Goal: Find specific page/section: Find specific page/section

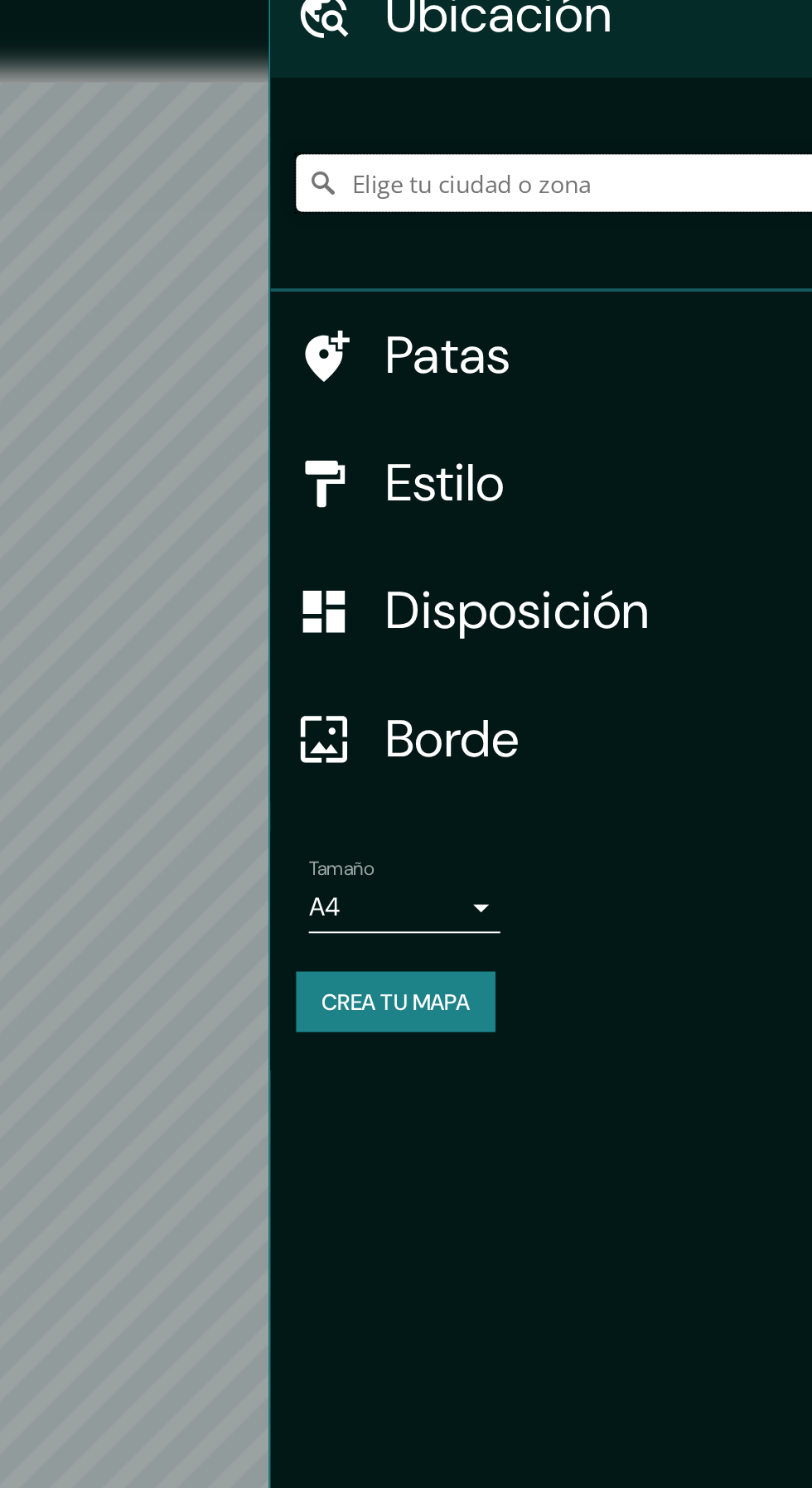
click at [727, 174] on input "Elige tu ciudad o zona" at bounding box center [653, 173] width 318 height 30
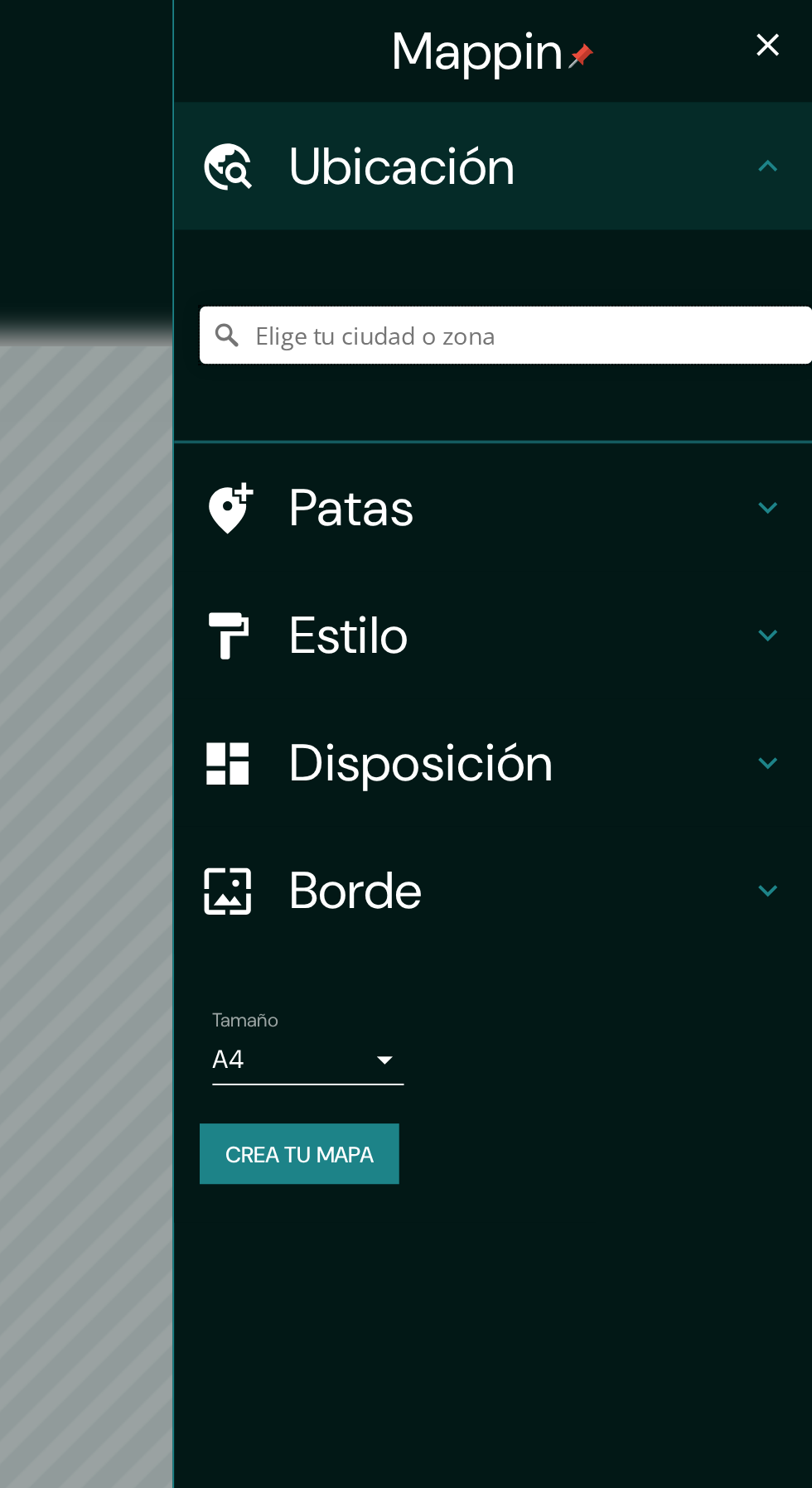
click at [781, 176] on input "Elige tu ciudad o zona" at bounding box center [653, 173] width 318 height 30
click at [525, 173] on input "Oruro, Departamento de [GEOGRAPHIC_DATA], [GEOGRAPHIC_DATA]" at bounding box center [653, 173] width 318 height 30
click at [505, 183] on input "Oruro, Departamento de [GEOGRAPHIC_DATA], [GEOGRAPHIC_DATA]" at bounding box center [653, 173] width 318 height 30
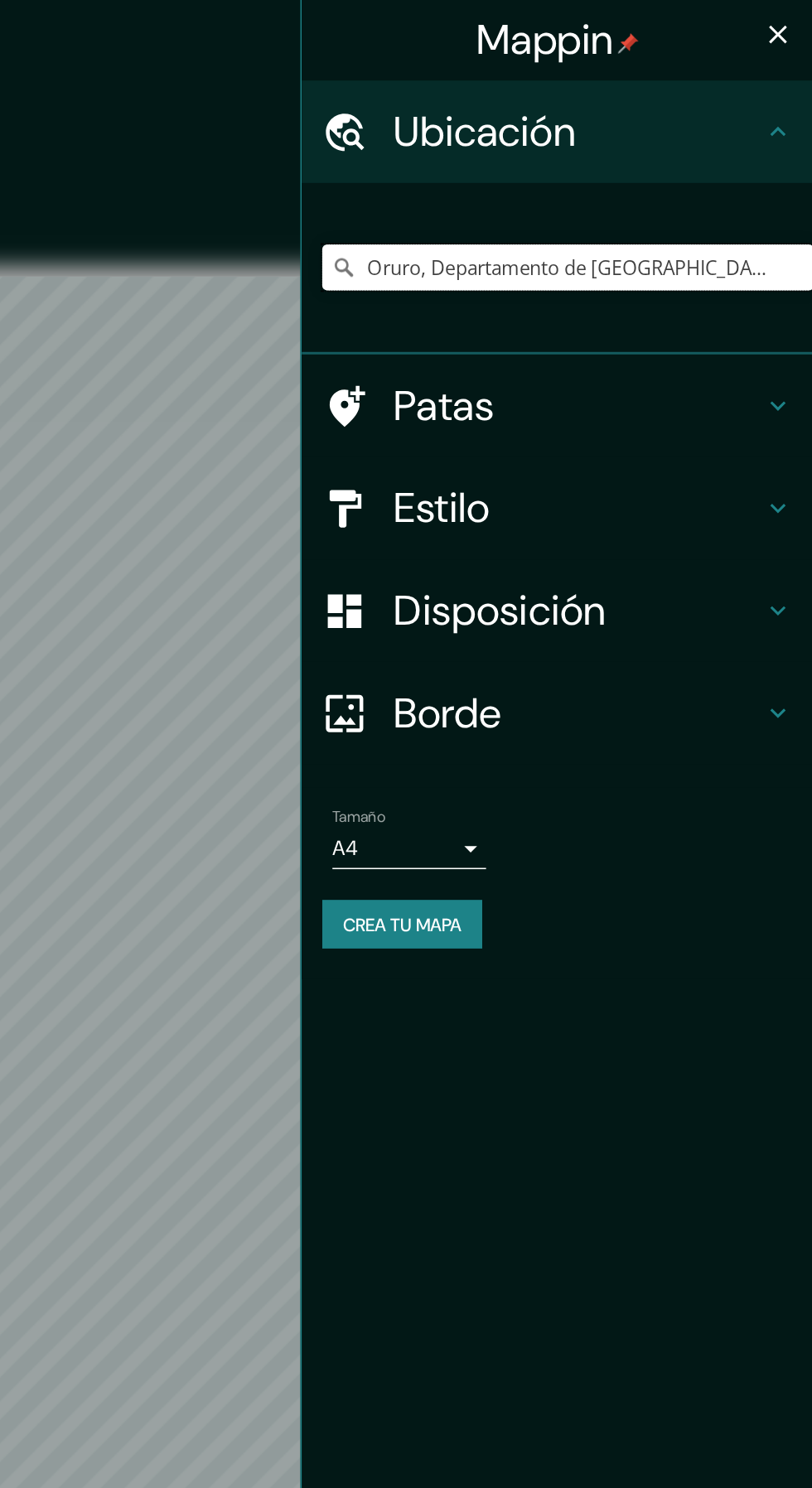
click at [771, 170] on input "Oruro, Departamento de [GEOGRAPHIC_DATA], [GEOGRAPHIC_DATA]" at bounding box center [653, 173] width 318 height 30
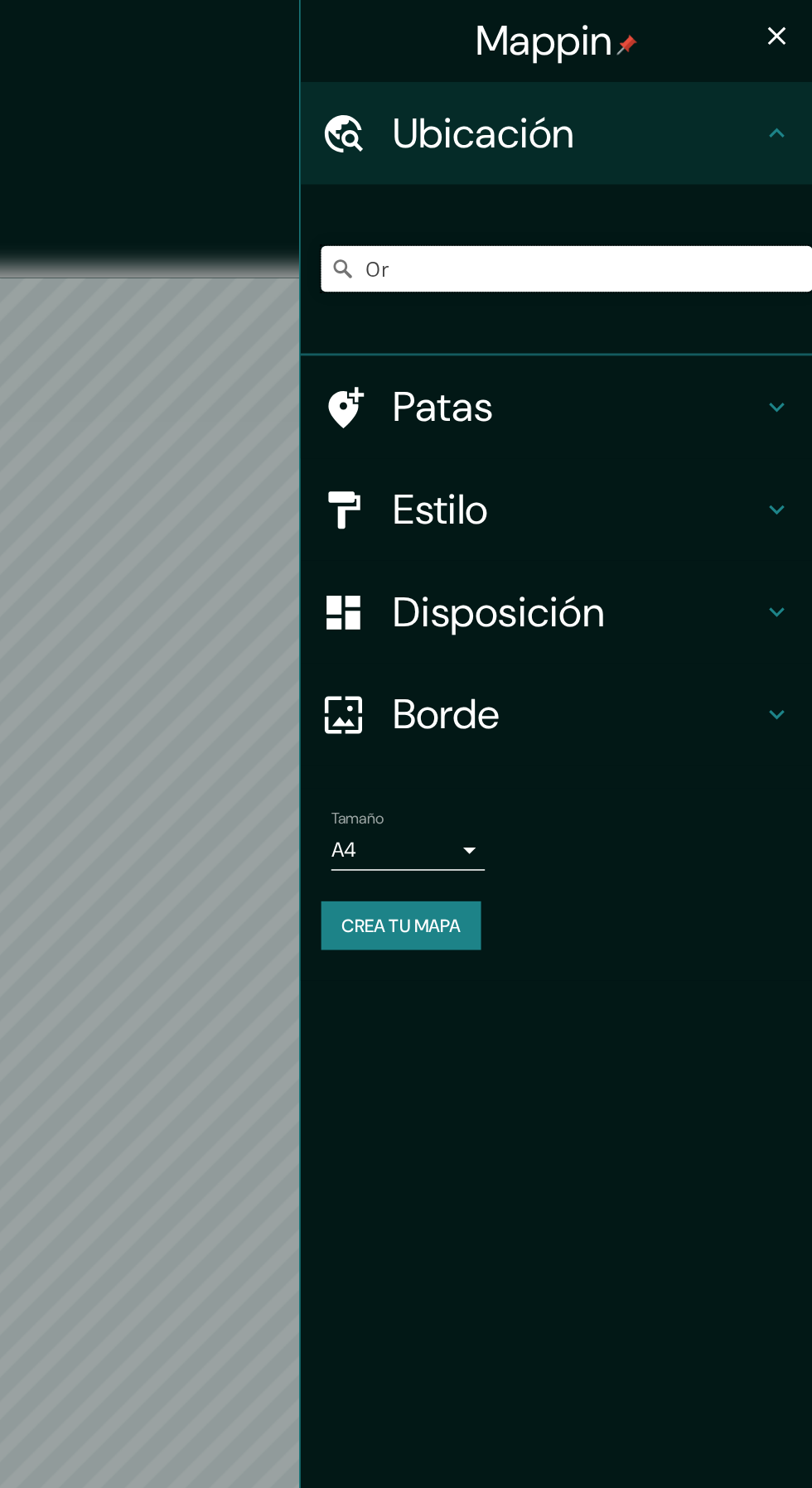
type input "O"
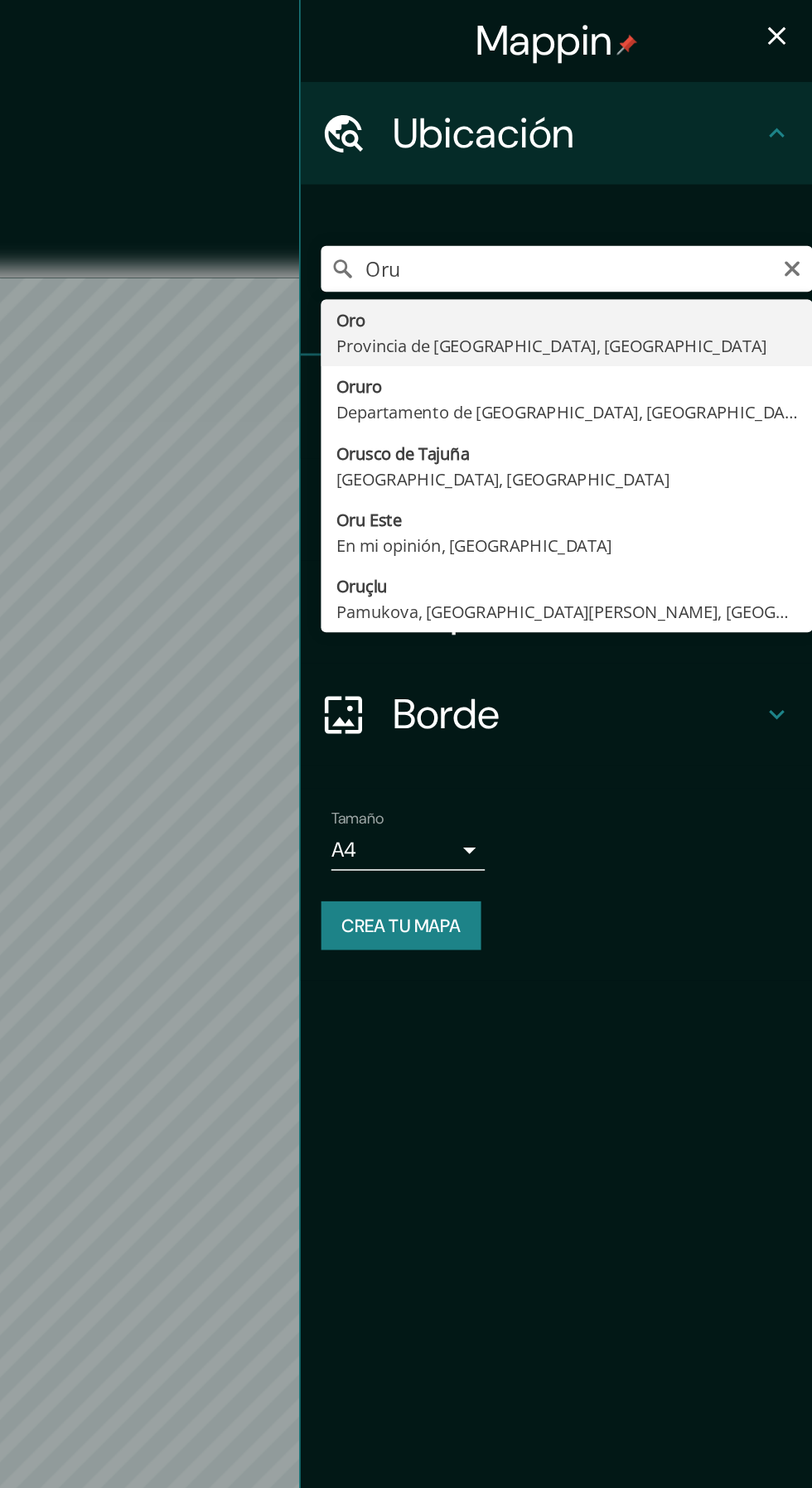
type input "Oruro, Departamento de [GEOGRAPHIC_DATA], [GEOGRAPHIC_DATA]"
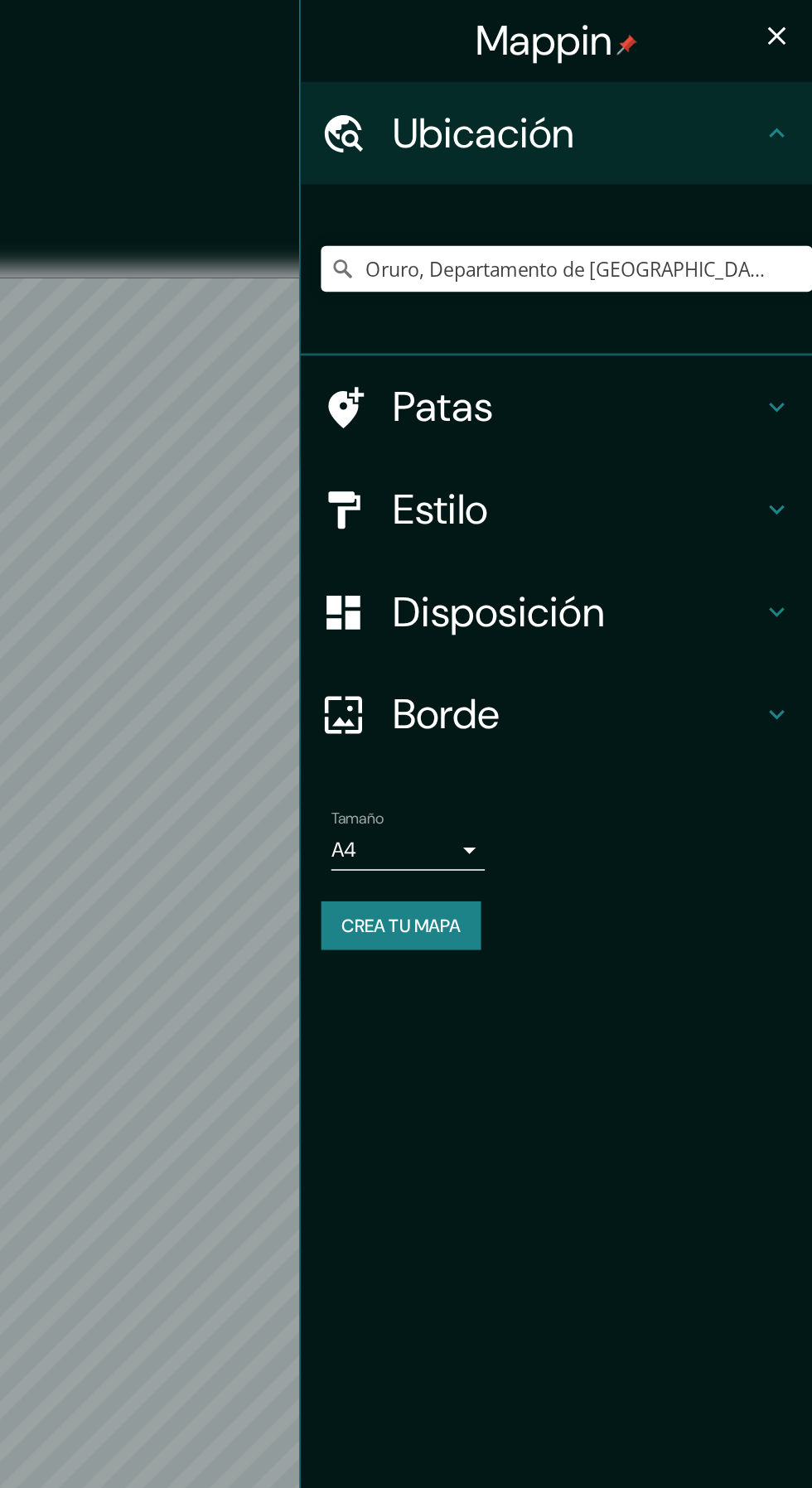
click at [789, 23] on icon "button" at bounding box center [789, 22] width 12 height 12
